Goal: Task Accomplishment & Management: Use online tool/utility

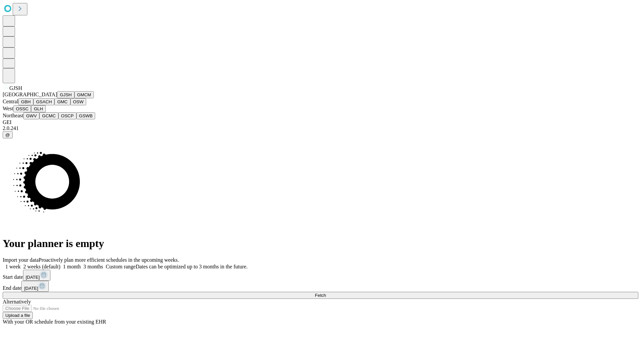
click at [57, 98] on button "GJSH" at bounding box center [65, 94] width 17 height 7
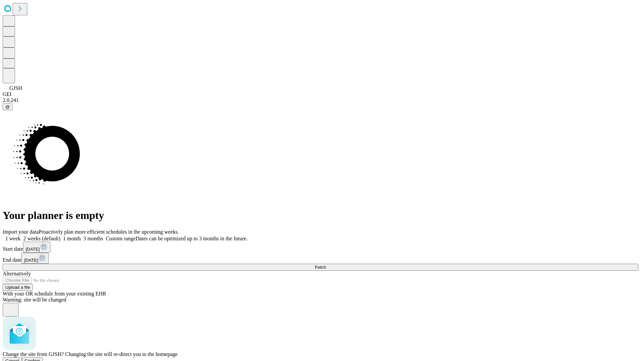
click at [40, 358] on span "Confirm" at bounding box center [33, 360] width 16 height 5
click at [60, 235] on label "2 weeks (default)" at bounding box center [41, 238] width 40 height 6
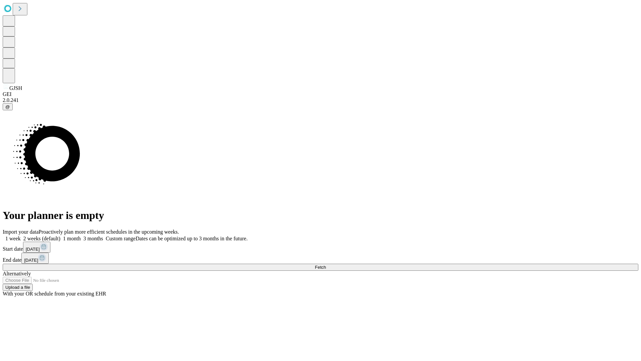
click at [326, 264] on span "Fetch" at bounding box center [320, 266] width 11 height 5
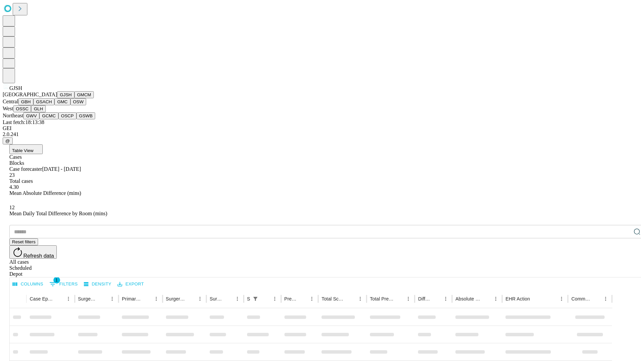
click at [74, 98] on button "GMCM" at bounding box center [83, 94] width 19 height 7
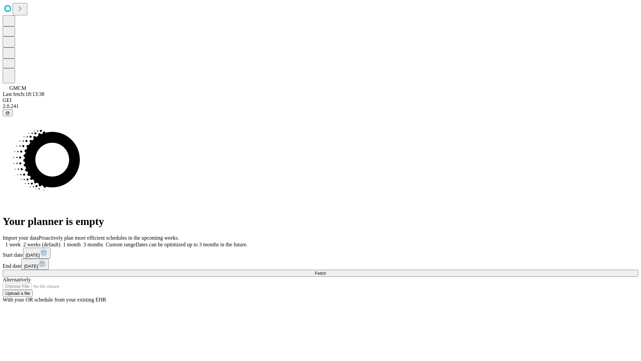
click at [60, 241] on label "2 weeks (default)" at bounding box center [41, 244] width 40 height 6
click at [326, 270] on span "Fetch" at bounding box center [320, 272] width 11 height 5
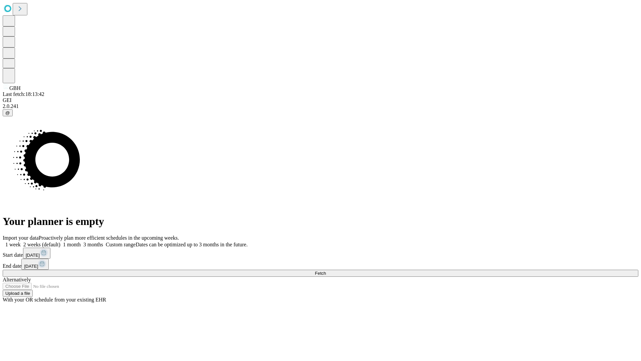
click at [60, 241] on label "2 weeks (default)" at bounding box center [41, 244] width 40 height 6
click at [326, 270] on span "Fetch" at bounding box center [320, 272] width 11 height 5
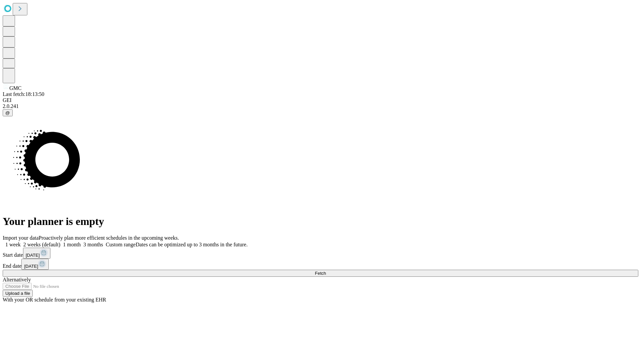
click at [60, 241] on label "2 weeks (default)" at bounding box center [41, 244] width 40 height 6
click at [326, 270] on span "Fetch" at bounding box center [320, 272] width 11 height 5
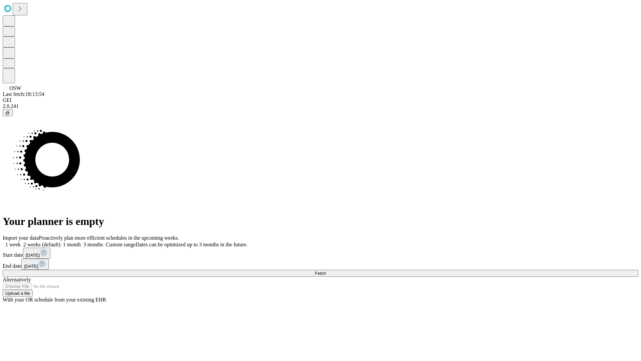
click at [60, 241] on label "2 weeks (default)" at bounding box center [41, 244] width 40 height 6
click at [326, 270] on span "Fetch" at bounding box center [320, 272] width 11 height 5
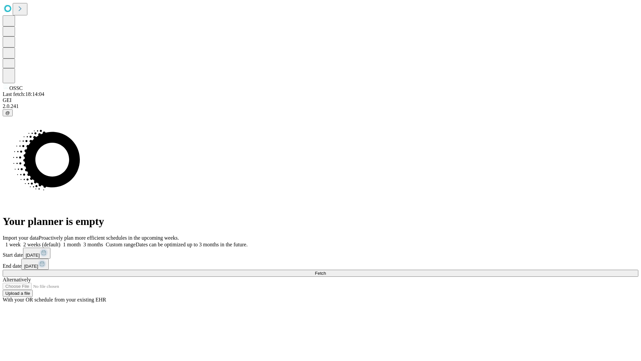
click at [326, 270] on span "Fetch" at bounding box center [320, 272] width 11 height 5
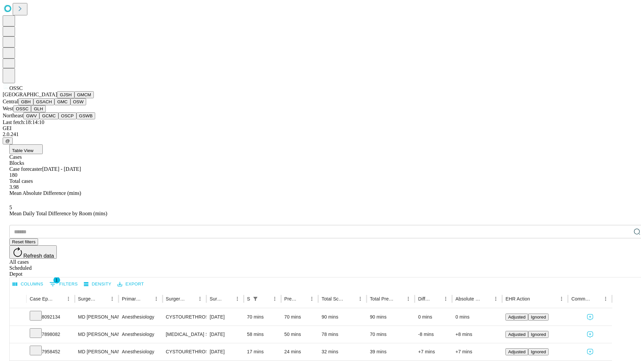
click at [45, 112] on button "GLH" at bounding box center [38, 108] width 14 height 7
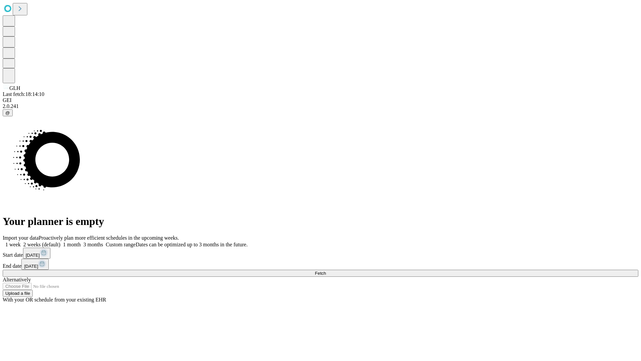
click at [60, 241] on label "2 weeks (default)" at bounding box center [41, 244] width 40 height 6
click at [326, 270] on span "Fetch" at bounding box center [320, 272] width 11 height 5
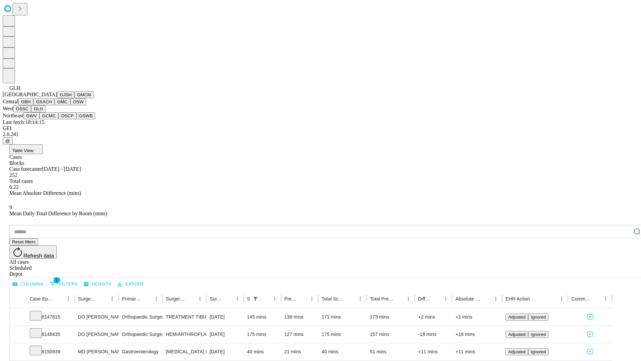
click at [39, 119] on button "GWV" at bounding box center [31, 115] width 16 height 7
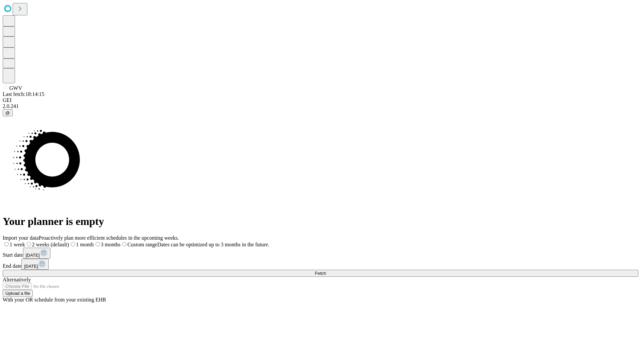
click at [69, 241] on label "2 weeks (default)" at bounding box center [47, 244] width 44 height 6
click at [326, 270] on span "Fetch" at bounding box center [320, 272] width 11 height 5
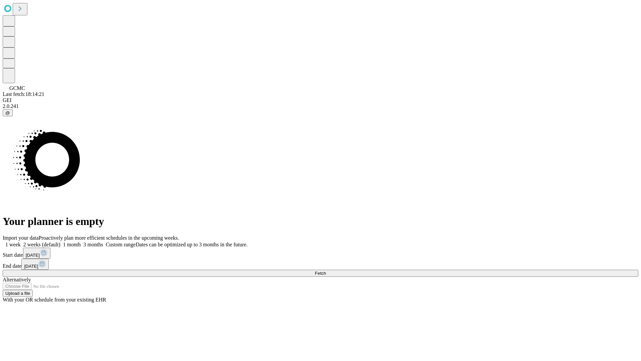
click at [60, 241] on label "2 weeks (default)" at bounding box center [41, 244] width 40 height 6
click at [326, 270] on span "Fetch" at bounding box center [320, 272] width 11 height 5
